Goal: Transaction & Acquisition: Book appointment/travel/reservation

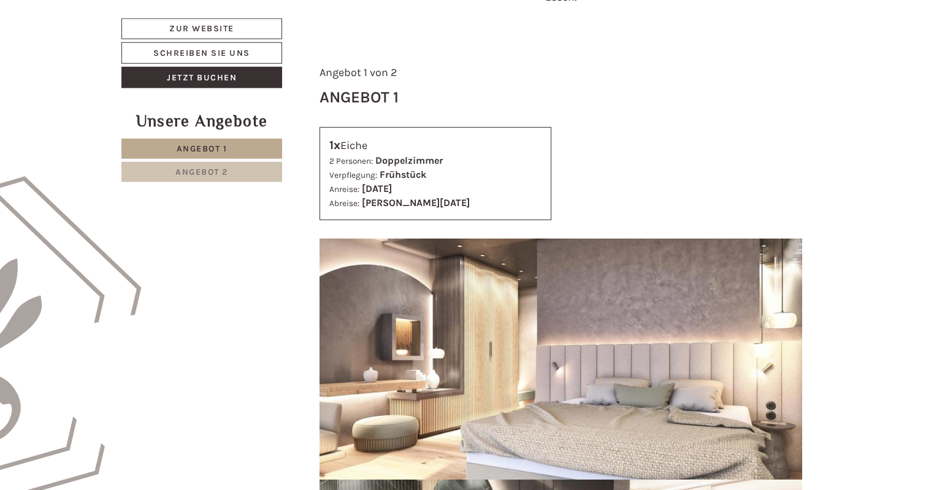
scroll to position [513, 0]
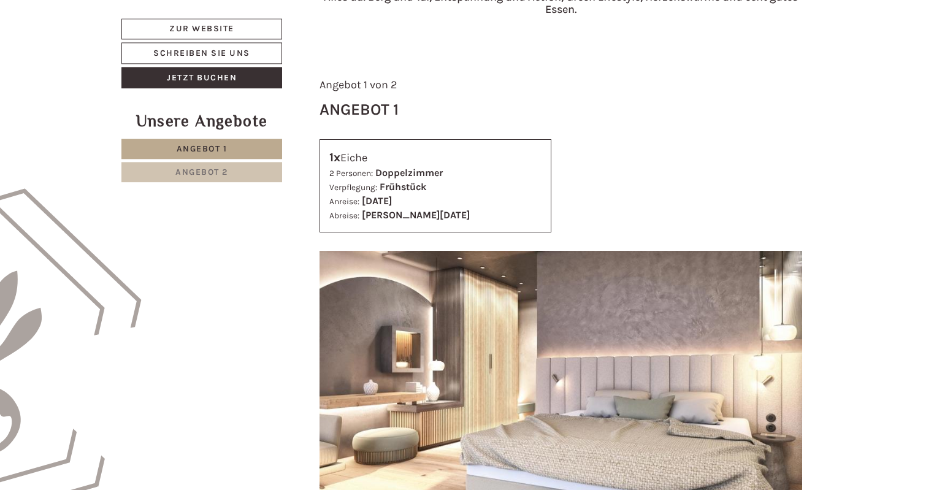
click at [323, 263] on img at bounding box center [561, 372] width 483 height 242
click at [327, 262] on img at bounding box center [561, 372] width 483 height 242
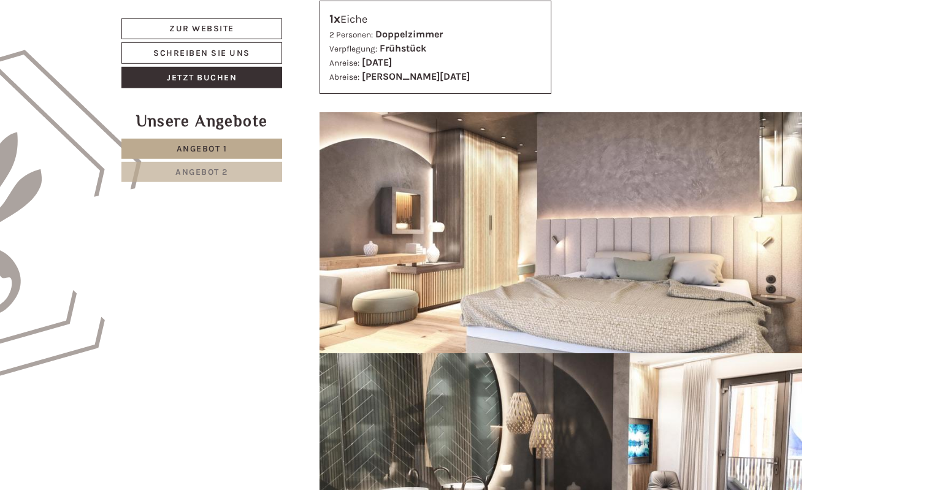
scroll to position [671, 0]
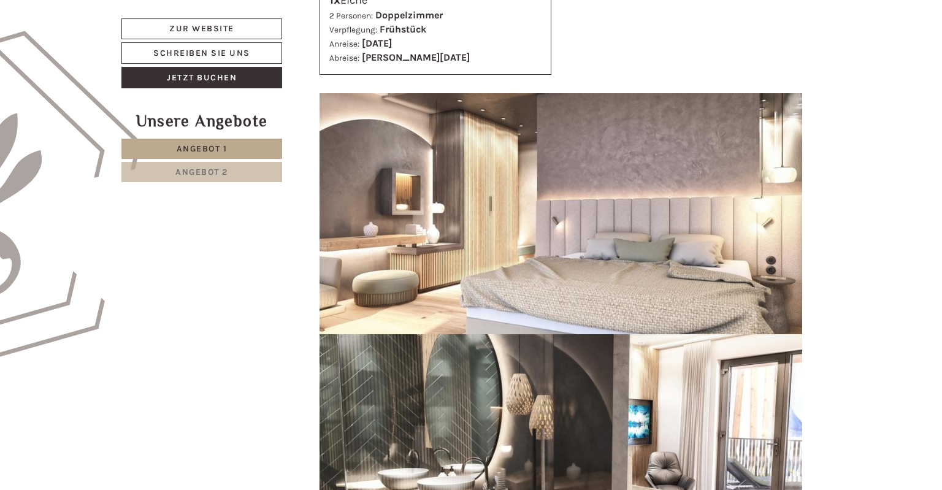
click at [248, 140] on link "Angebot 1" at bounding box center [201, 149] width 161 height 20
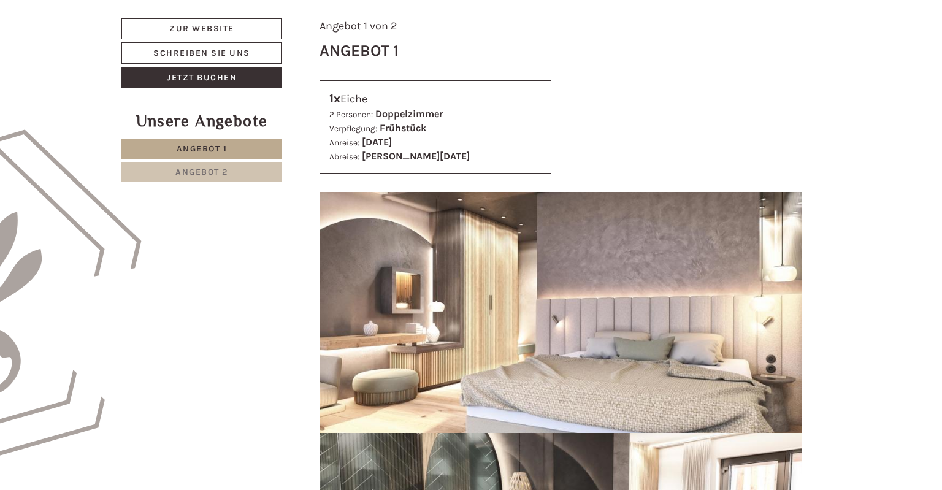
click at [212, 150] on span "Angebot 1" at bounding box center [202, 149] width 51 height 10
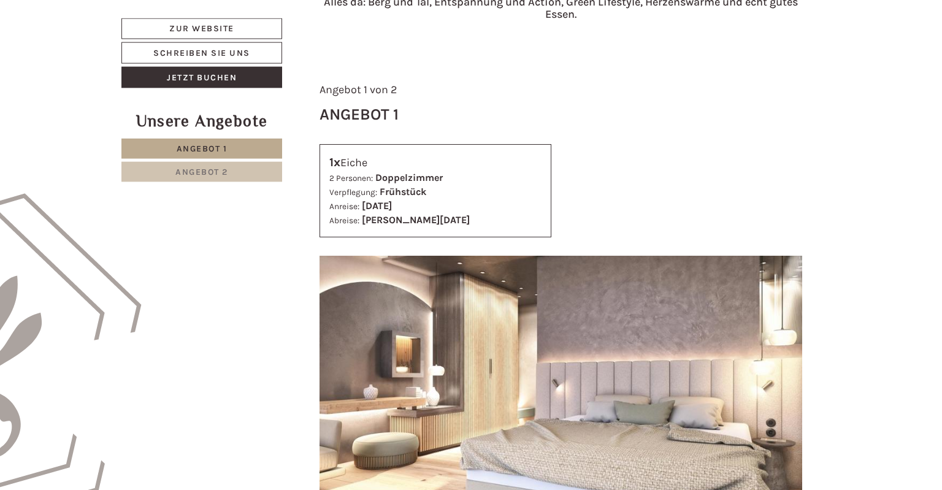
scroll to position [486, 0]
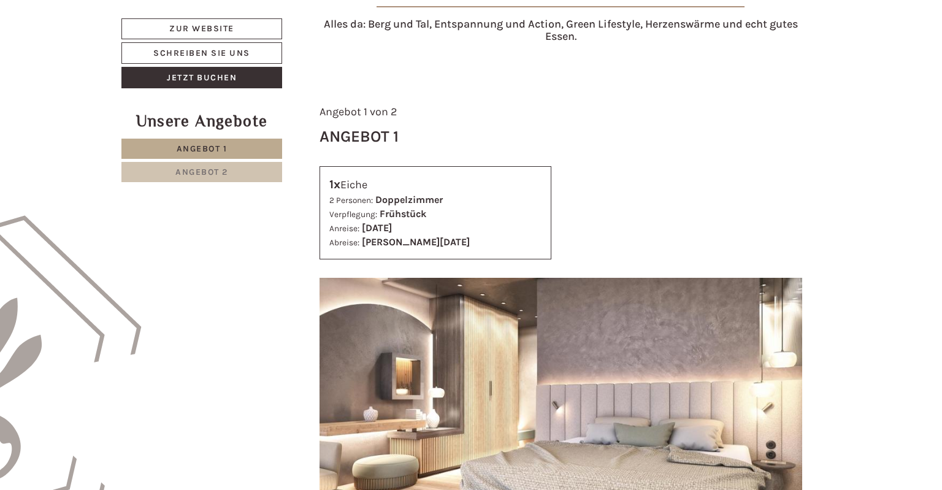
click at [337, 283] on img at bounding box center [561, 399] width 483 height 242
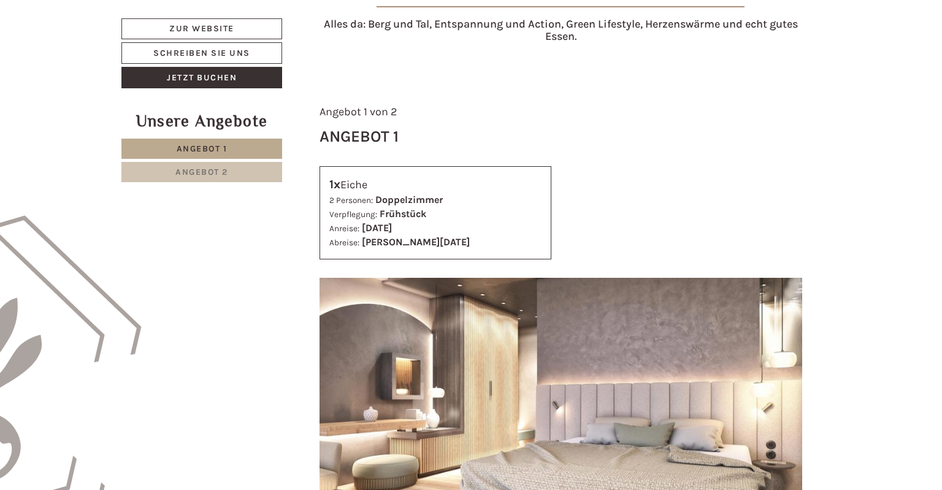
drag, startPoint x: 77, startPoint y: 358, endPoint x: 84, endPoint y: 426, distance: 68.4
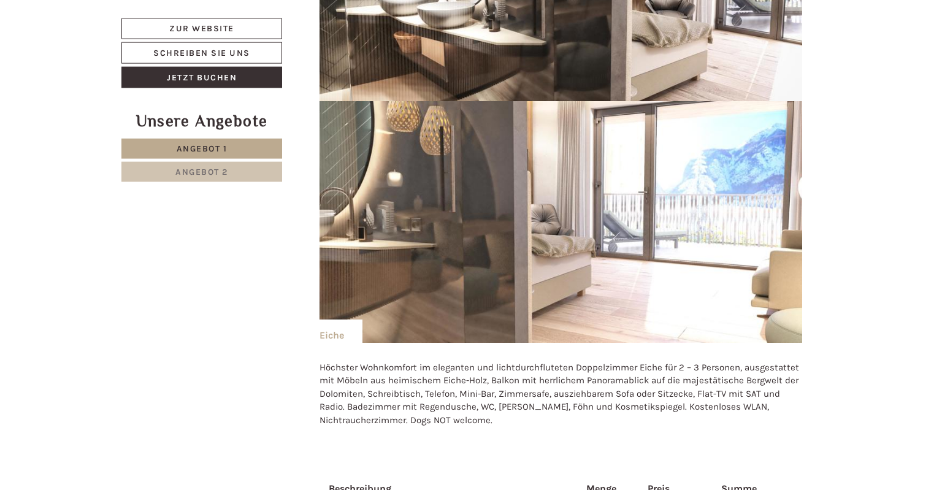
drag, startPoint x: 936, startPoint y: 483, endPoint x: 929, endPoint y: 389, distance: 94.1
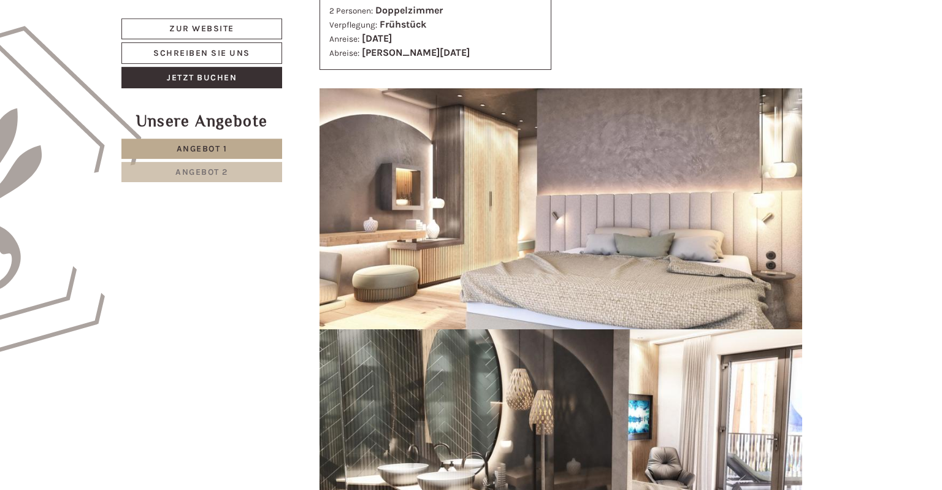
scroll to position [653, 0]
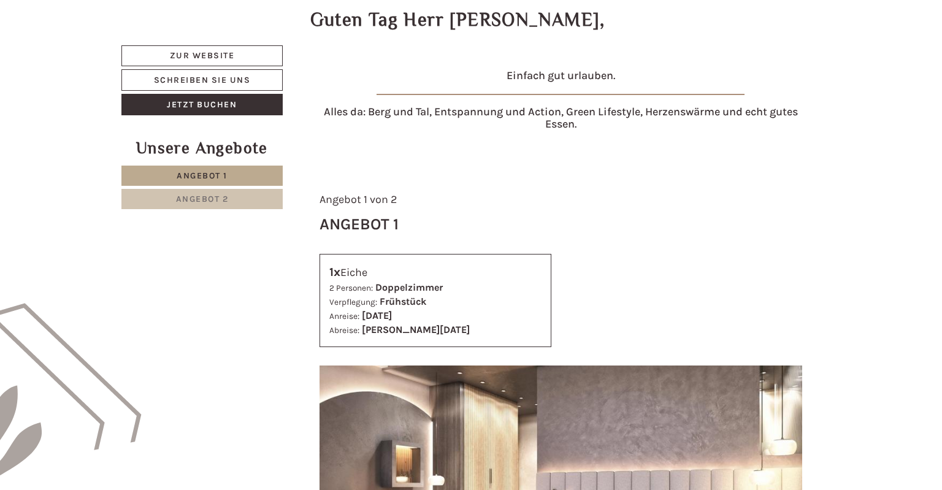
scroll to position [386, 0]
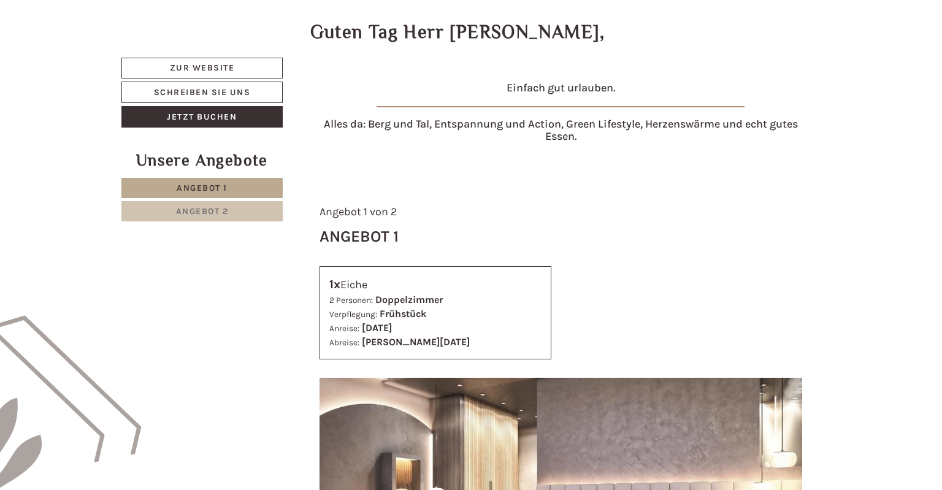
click at [329, 386] on img at bounding box center [561, 499] width 483 height 242
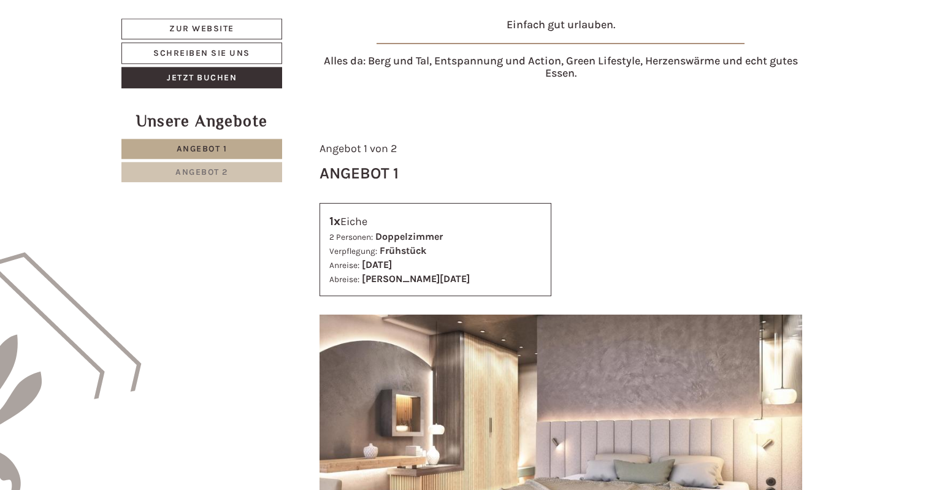
scroll to position [443, 0]
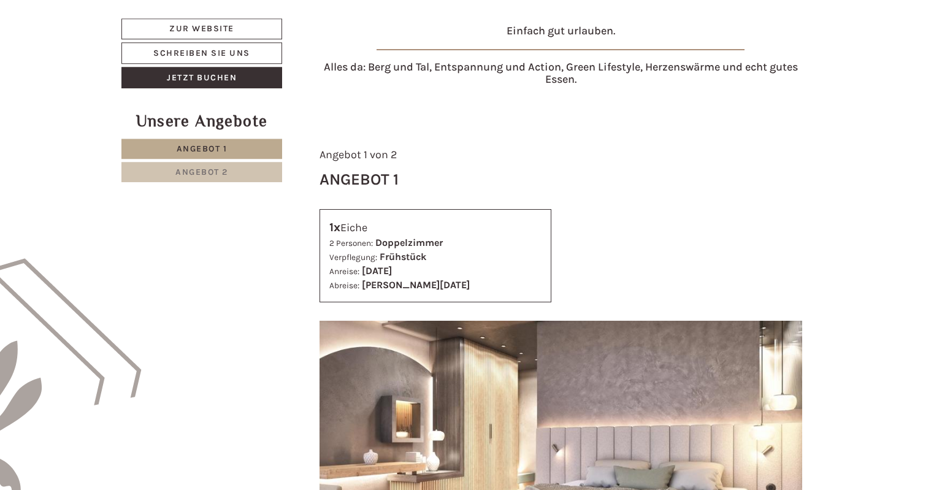
click at [326, 329] on img at bounding box center [561, 442] width 483 height 242
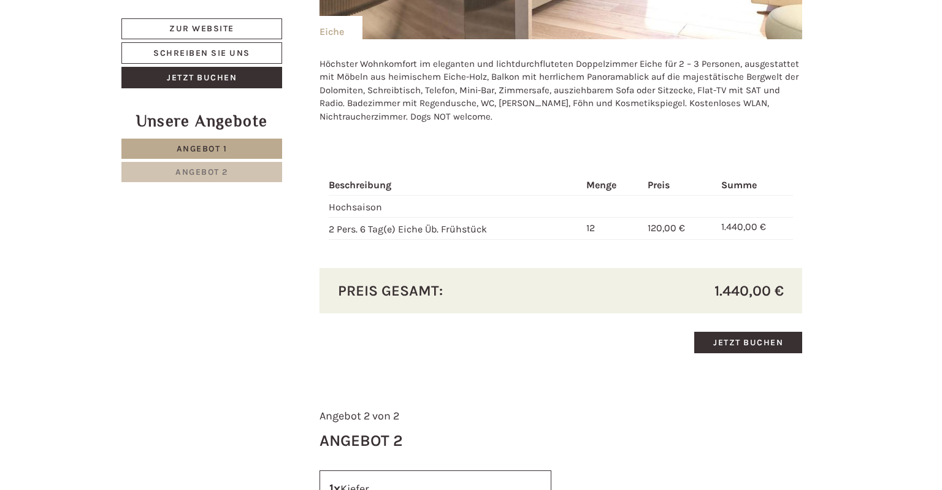
scroll to position [1101, 0]
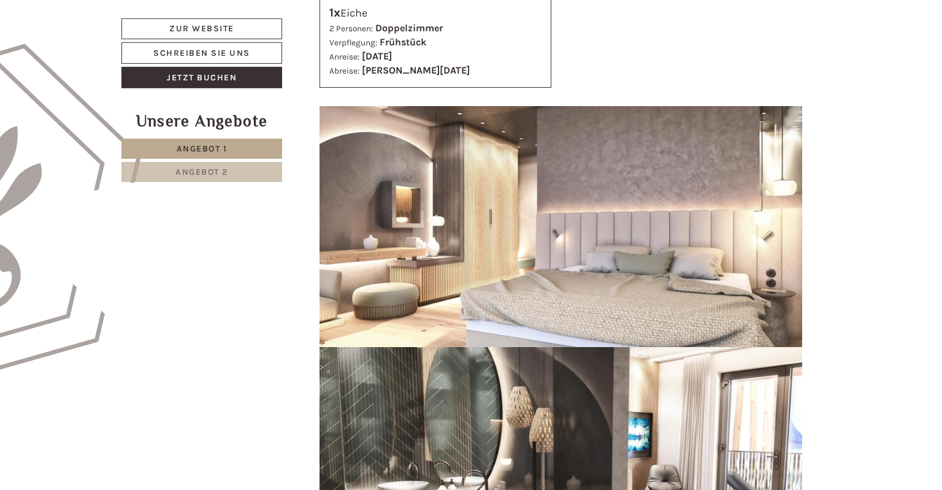
scroll to position [677, 0]
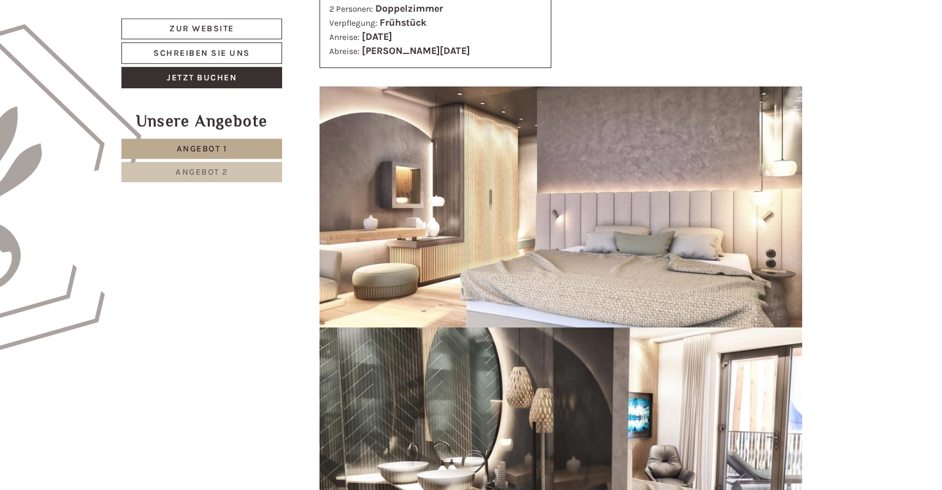
click at [329, 92] on img at bounding box center [561, 208] width 483 height 242
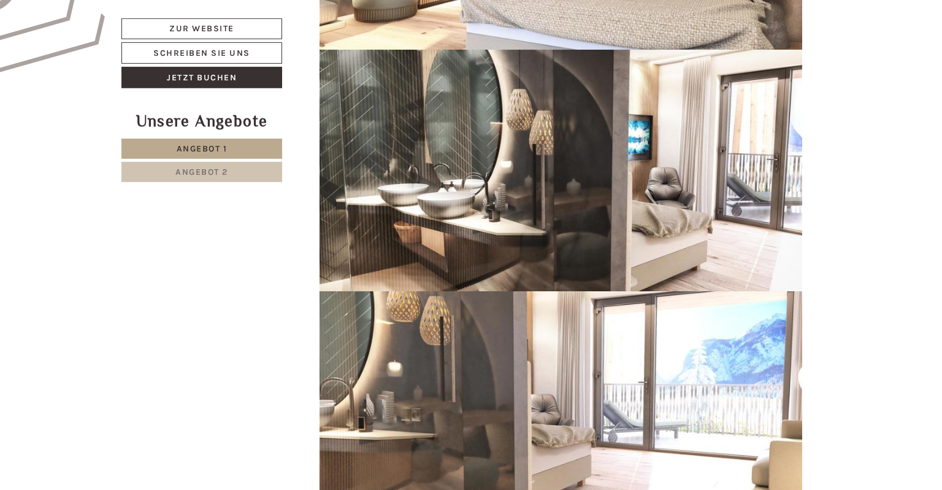
scroll to position [0, 0]
